Goal: Task Accomplishment & Management: Manage account settings

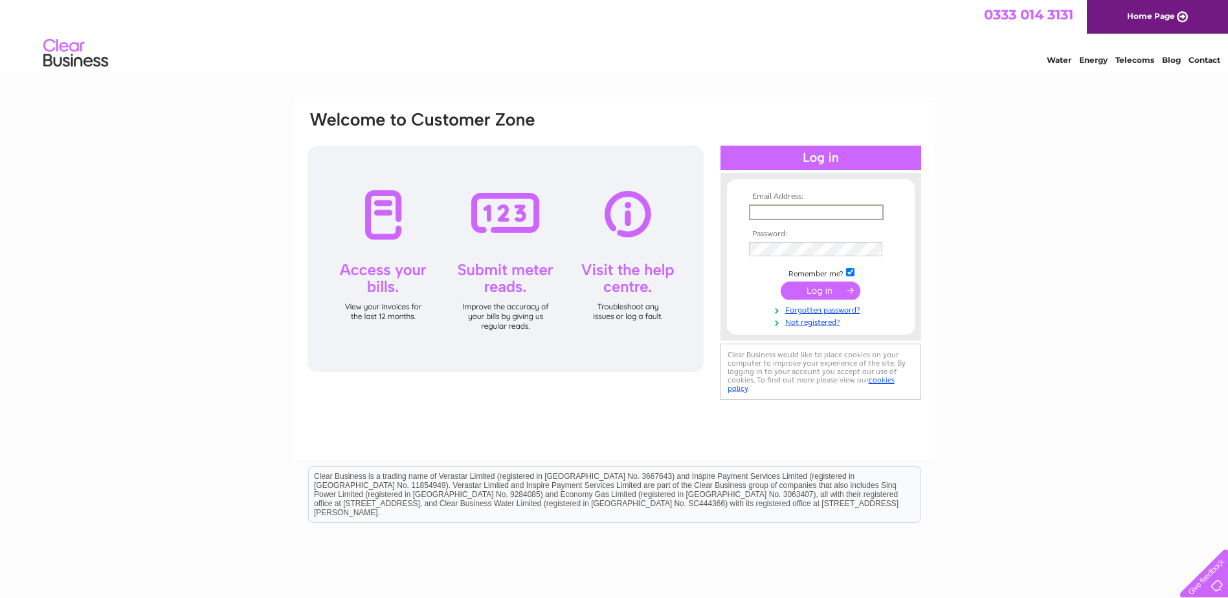
click at [779, 210] on input "text" at bounding box center [816, 213] width 135 height 16
paste input "gerhard.sturm@hansa-flex.com"
type input "gerhard.sturm@hansa-flex.com"
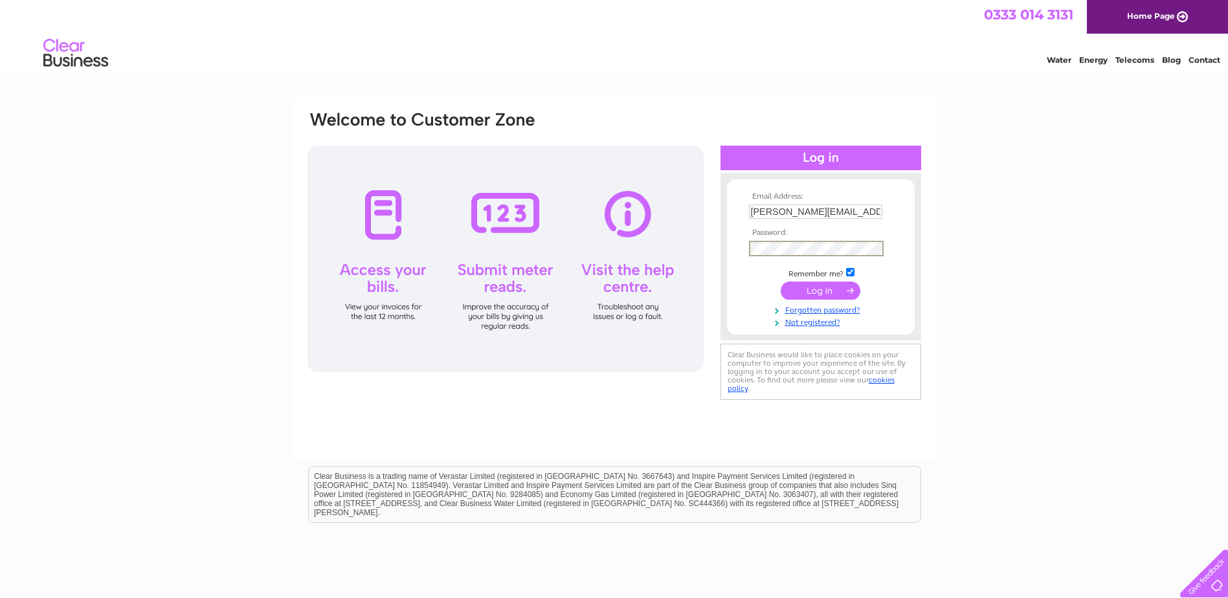
click at [853, 272] on input "checkbox" at bounding box center [850, 272] width 8 height 8
checkbox input "false"
click at [848, 292] on input "submit" at bounding box center [821, 289] width 80 height 18
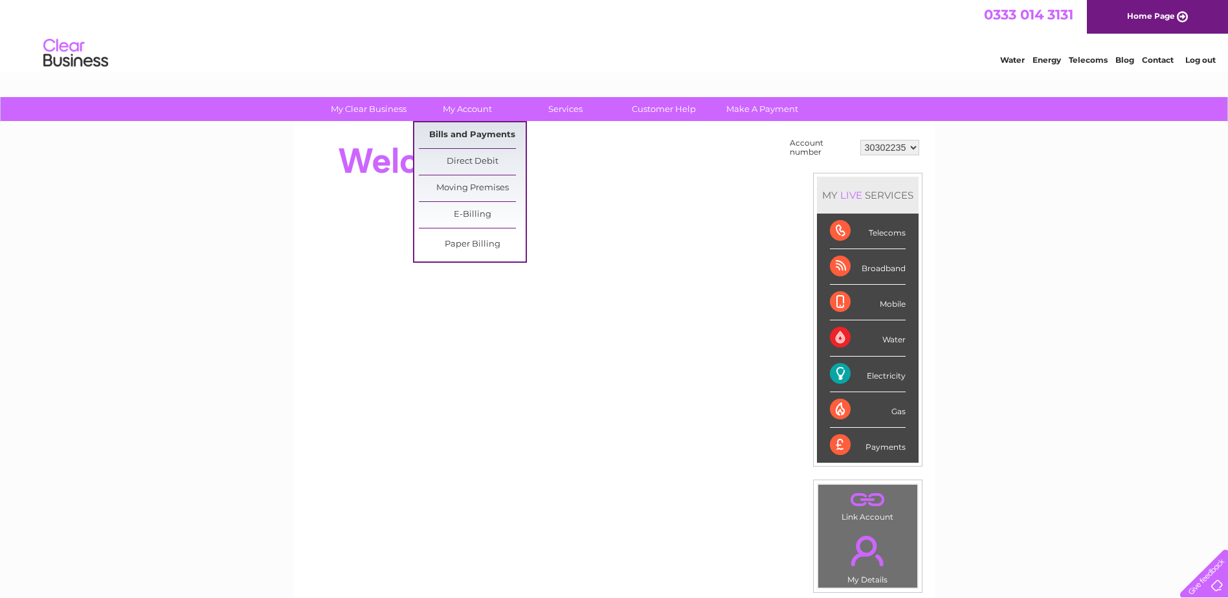
click at [462, 137] on link "Bills and Payments" at bounding box center [472, 135] width 107 height 26
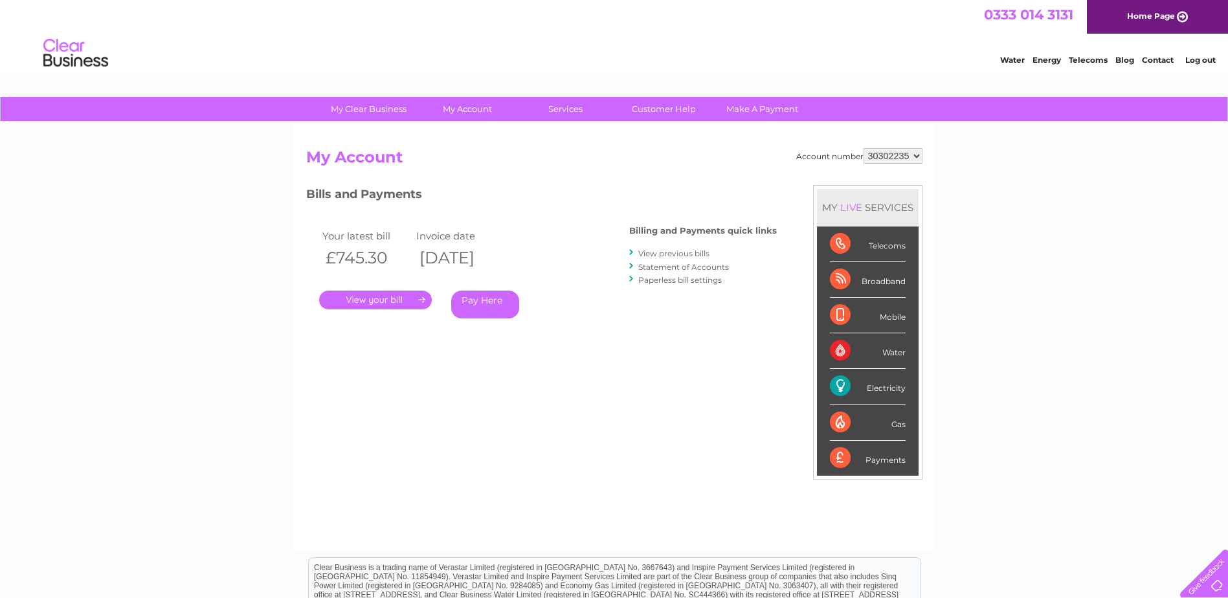
click at [391, 297] on link "." at bounding box center [375, 300] width 113 height 19
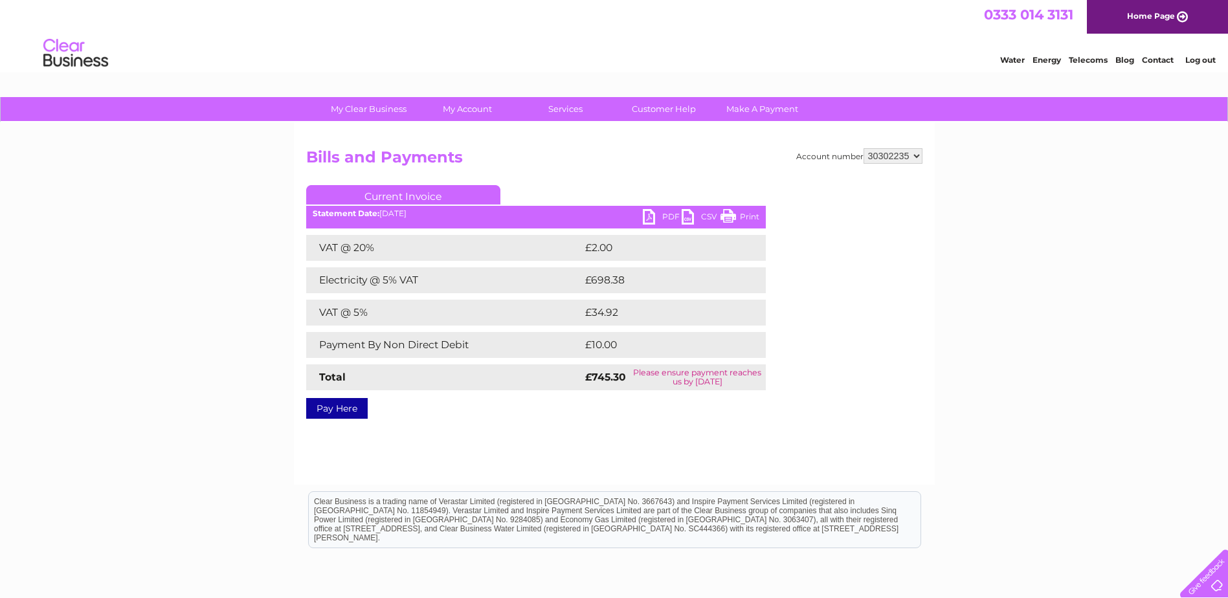
click at [653, 218] on link "PDF" at bounding box center [662, 218] width 39 height 19
click at [1202, 57] on link "Log out" at bounding box center [1201, 60] width 30 height 10
